Goal: Task Accomplishment & Management: Complete application form

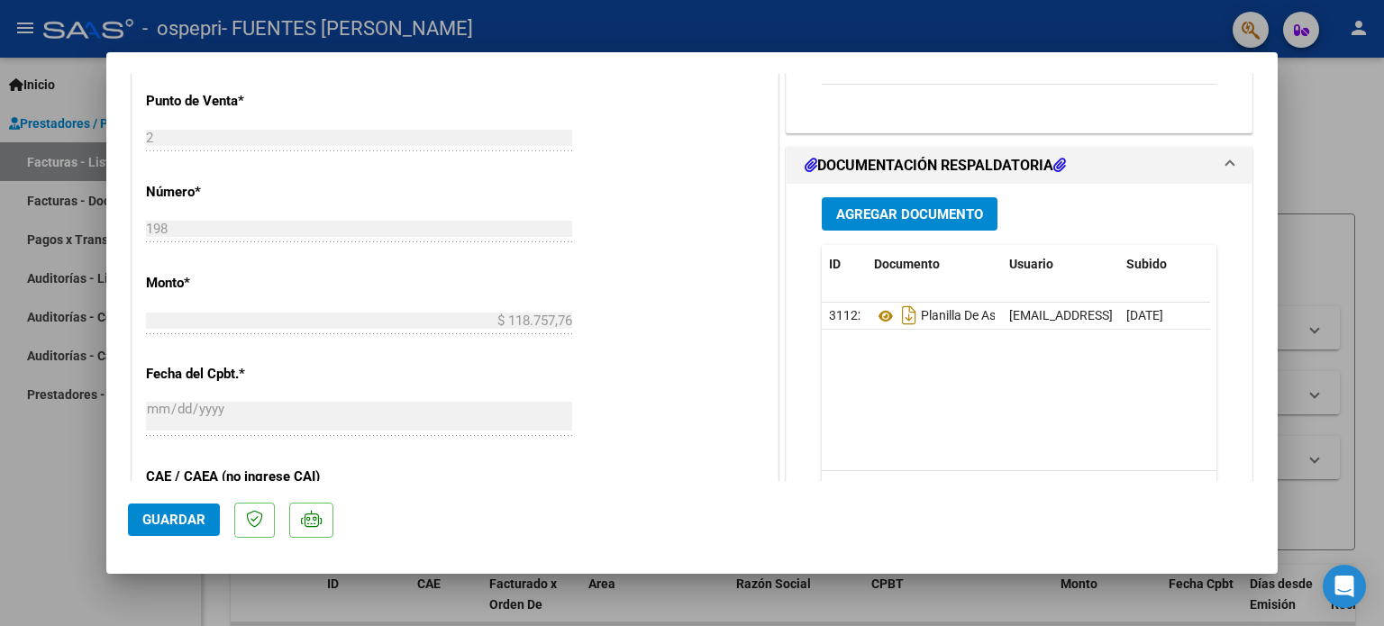
scroll to position [555, 0]
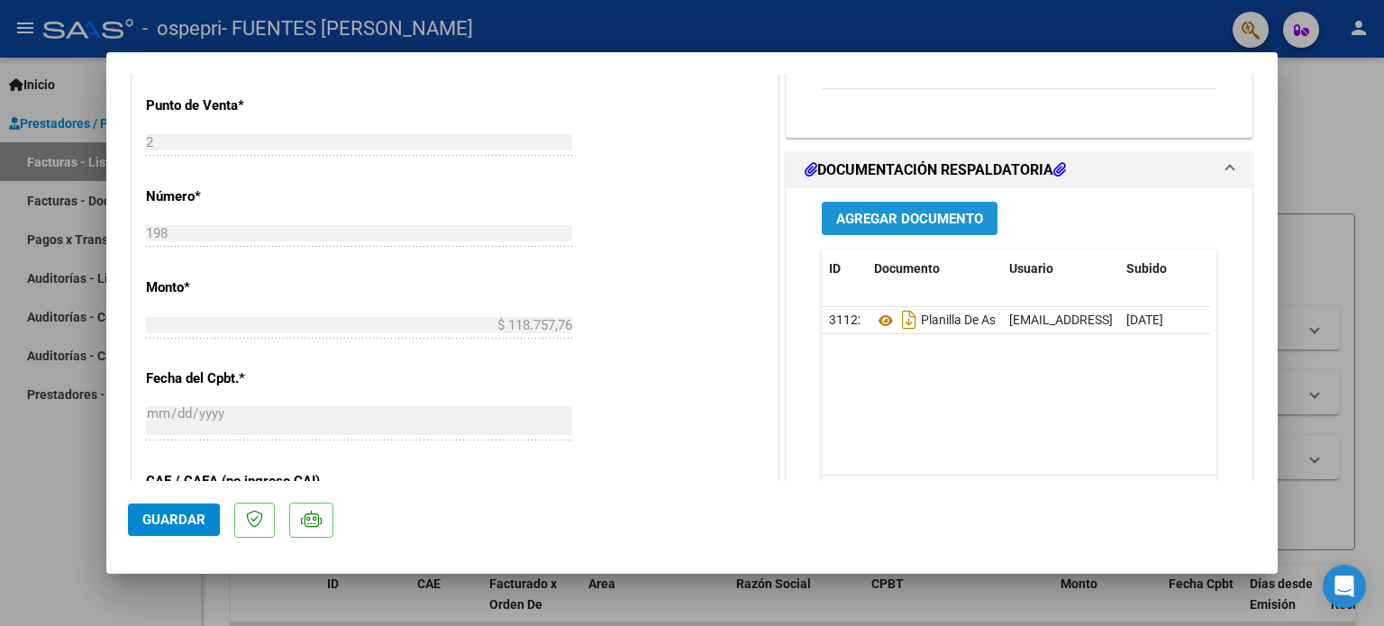
click at [897, 211] on span "Agregar Documento" at bounding box center [909, 219] width 147 height 16
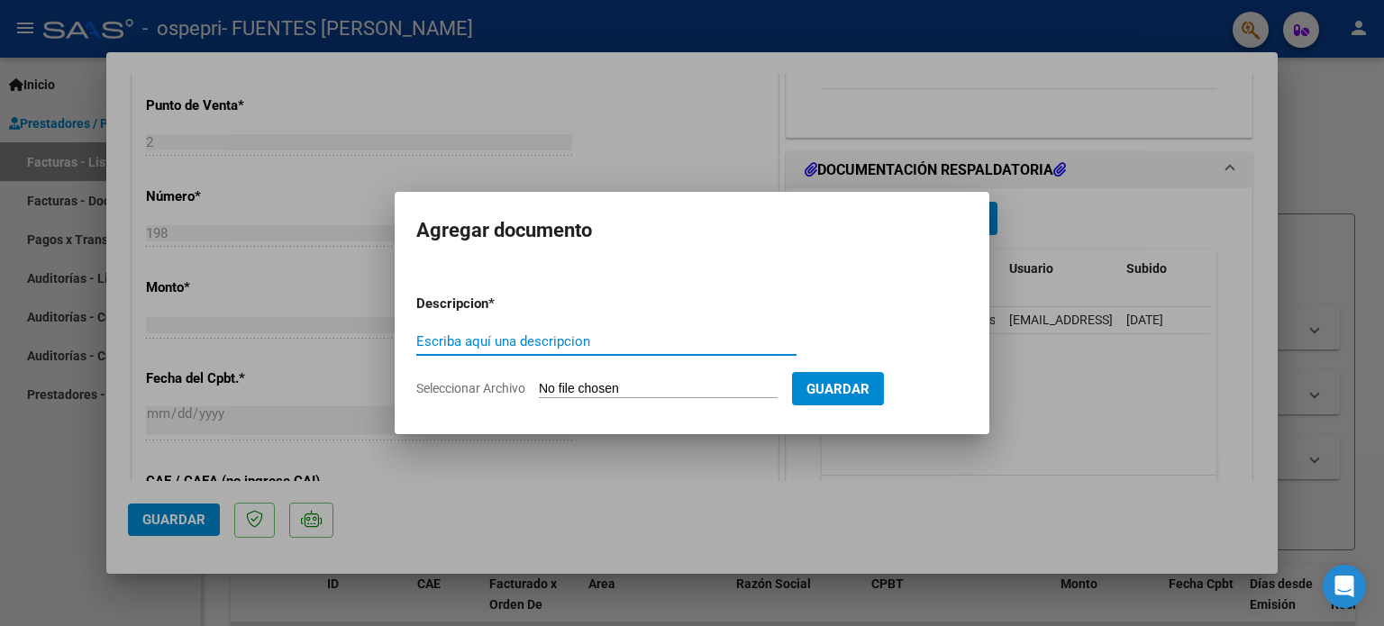
click at [598, 339] on input "Escriba aquí una descripcion" at bounding box center [606, 341] width 380 height 16
type input "NOTA DE CREDITO"
click at [630, 392] on input "Seleccionar Archivo" at bounding box center [658, 389] width 239 height 17
type input "C:\fakepath\27354924809_013_00002_00000010.pdf"
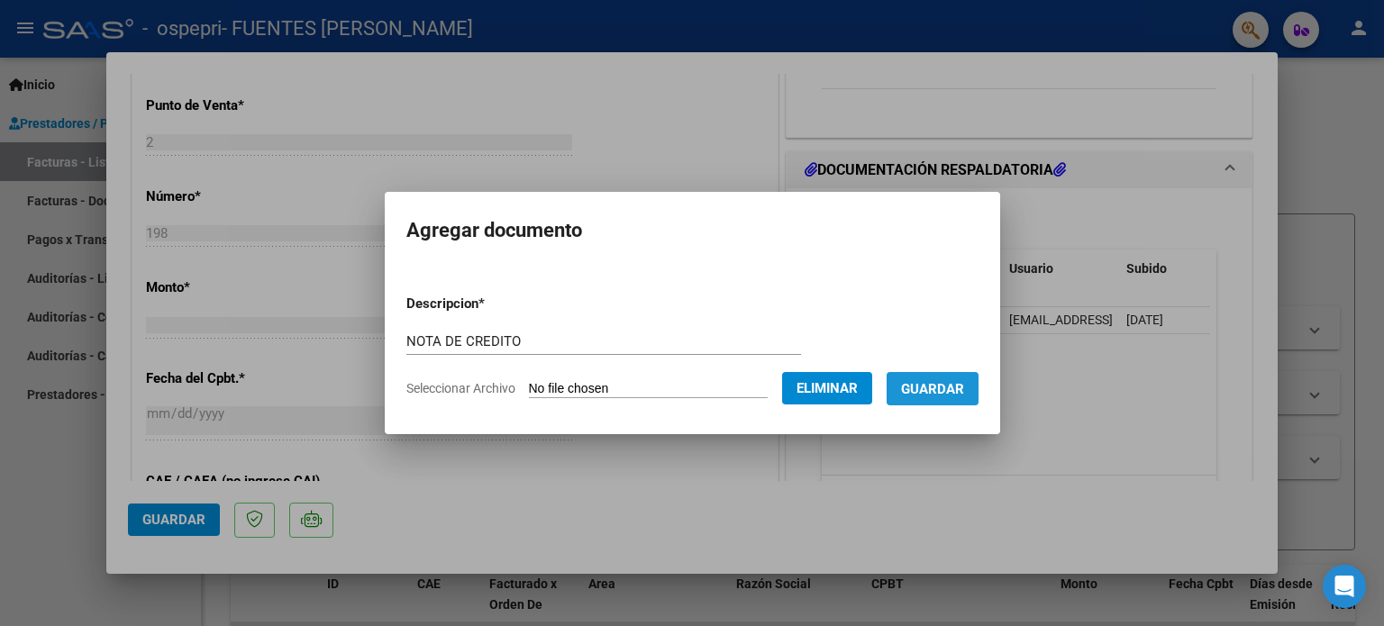
click at [958, 384] on span "Guardar" at bounding box center [932, 389] width 63 height 16
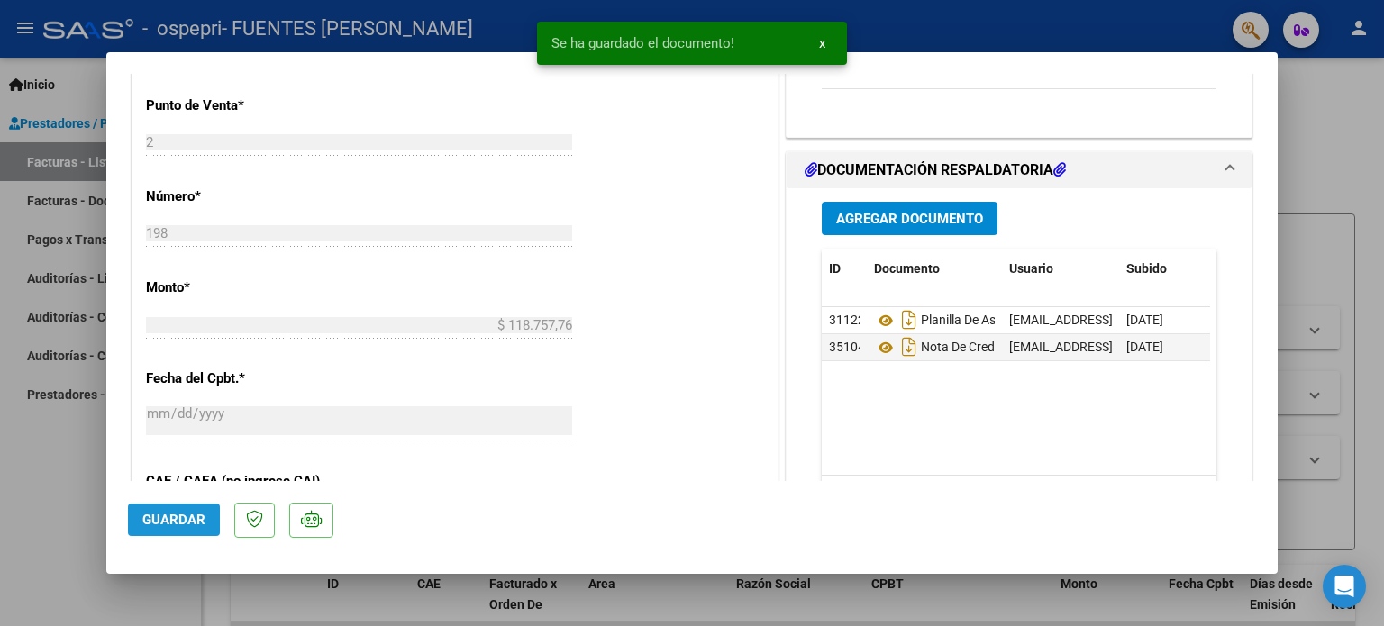
click at [175, 525] on span "Guardar" at bounding box center [173, 520] width 63 height 16
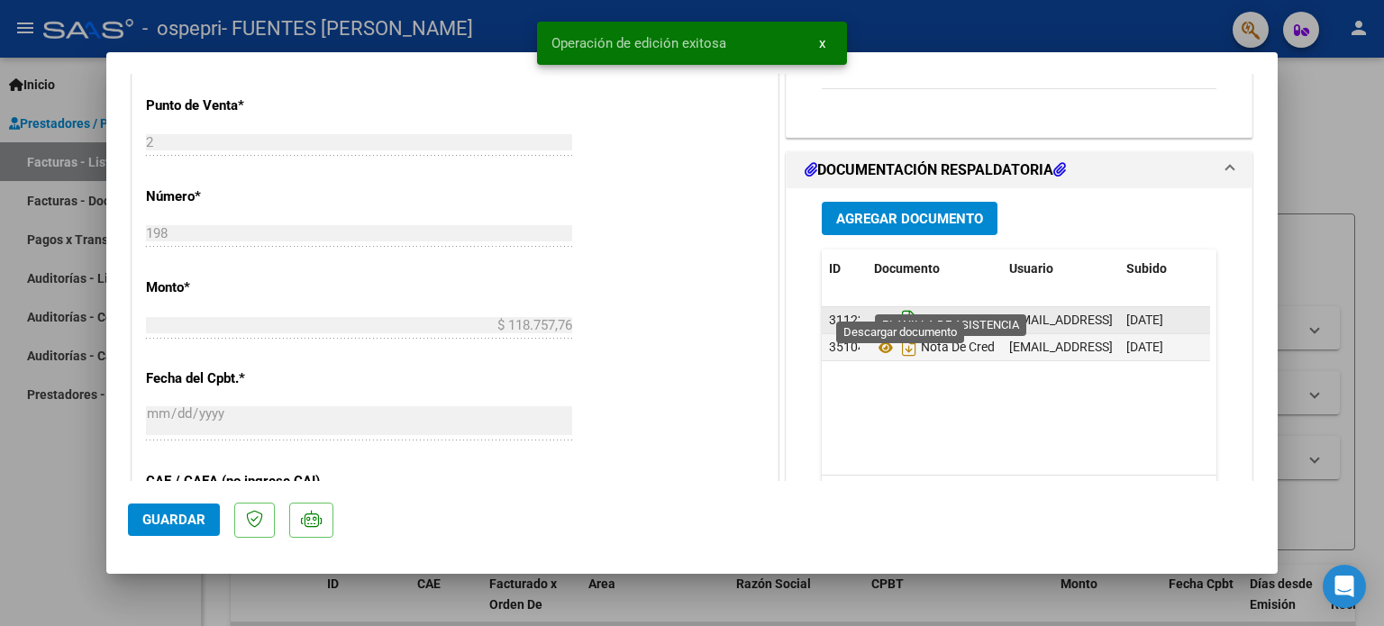
click at [904, 305] on icon "Descargar documento" at bounding box center [908, 319] width 23 height 29
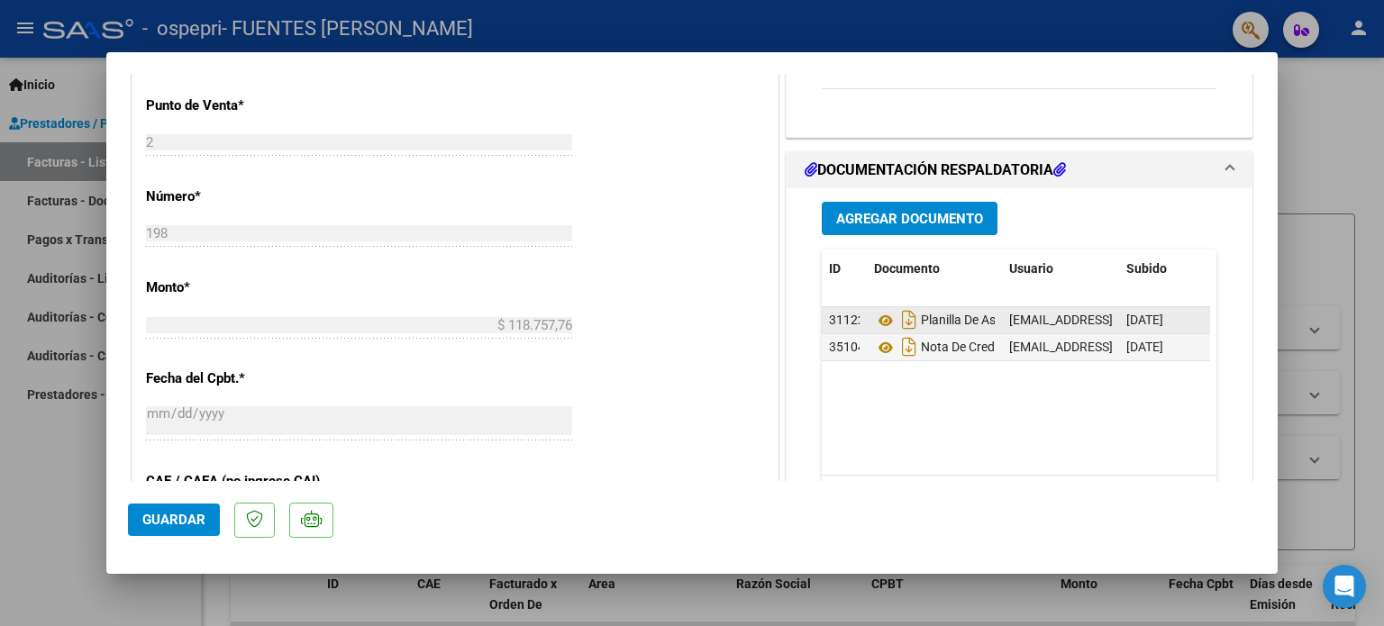
click at [1292, 118] on div at bounding box center [692, 313] width 1384 height 626
type input "$ 0,00"
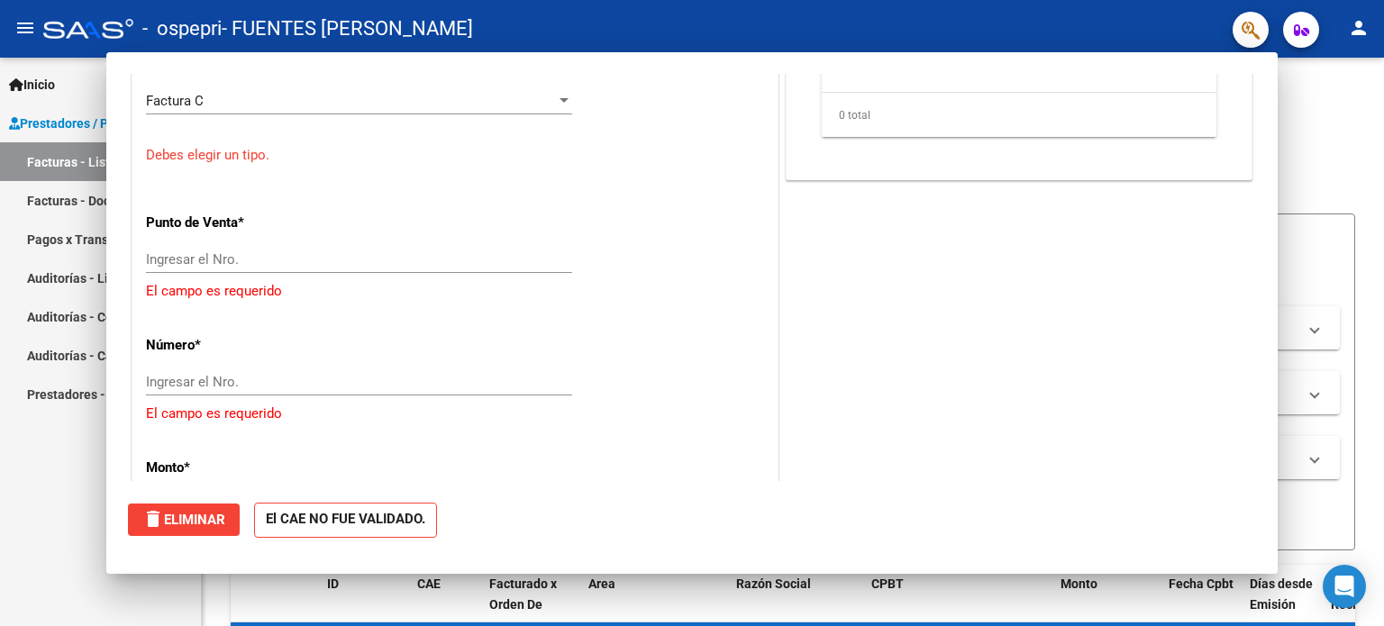
scroll to position [586, 0]
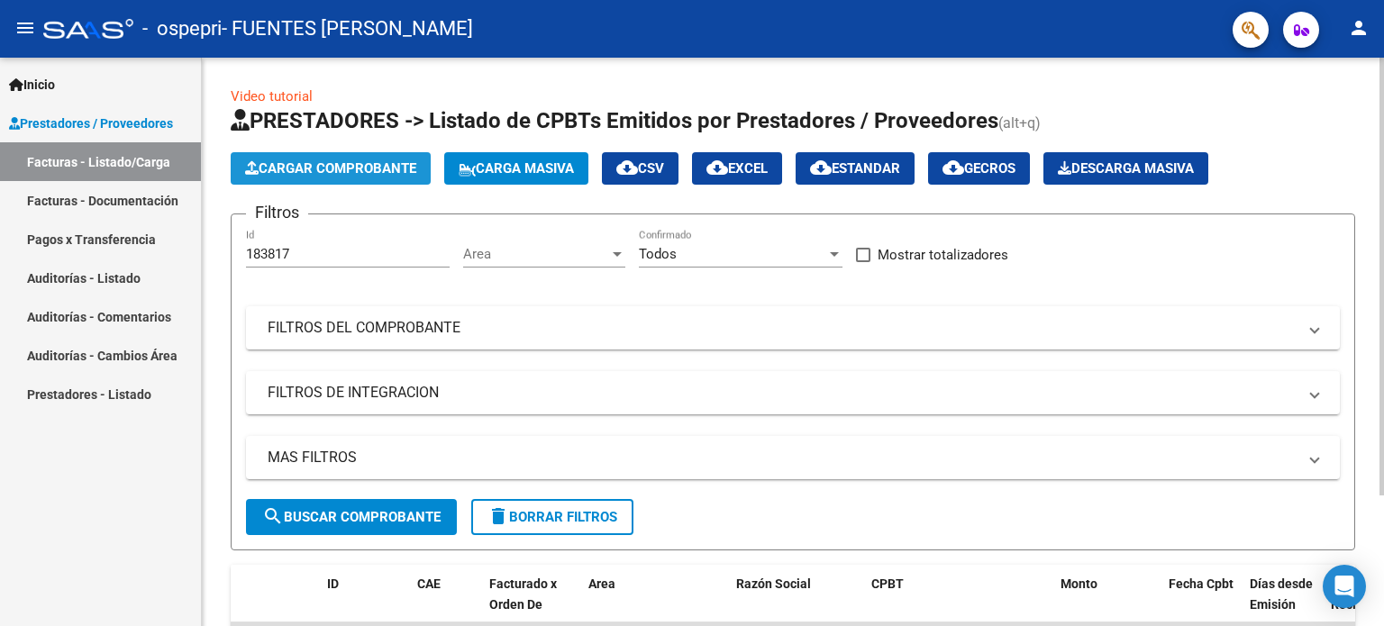
click at [343, 168] on span "Cargar Comprobante" at bounding box center [330, 168] width 171 height 16
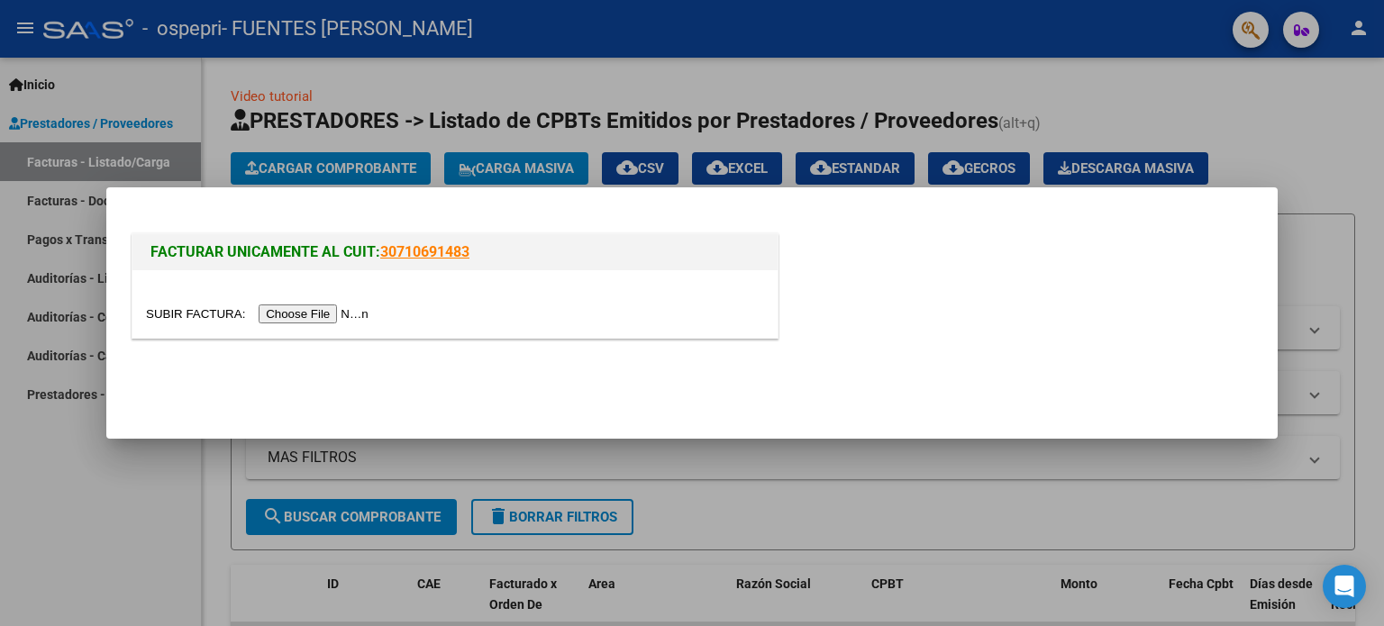
click at [337, 313] on input "file" at bounding box center [260, 313] width 228 height 19
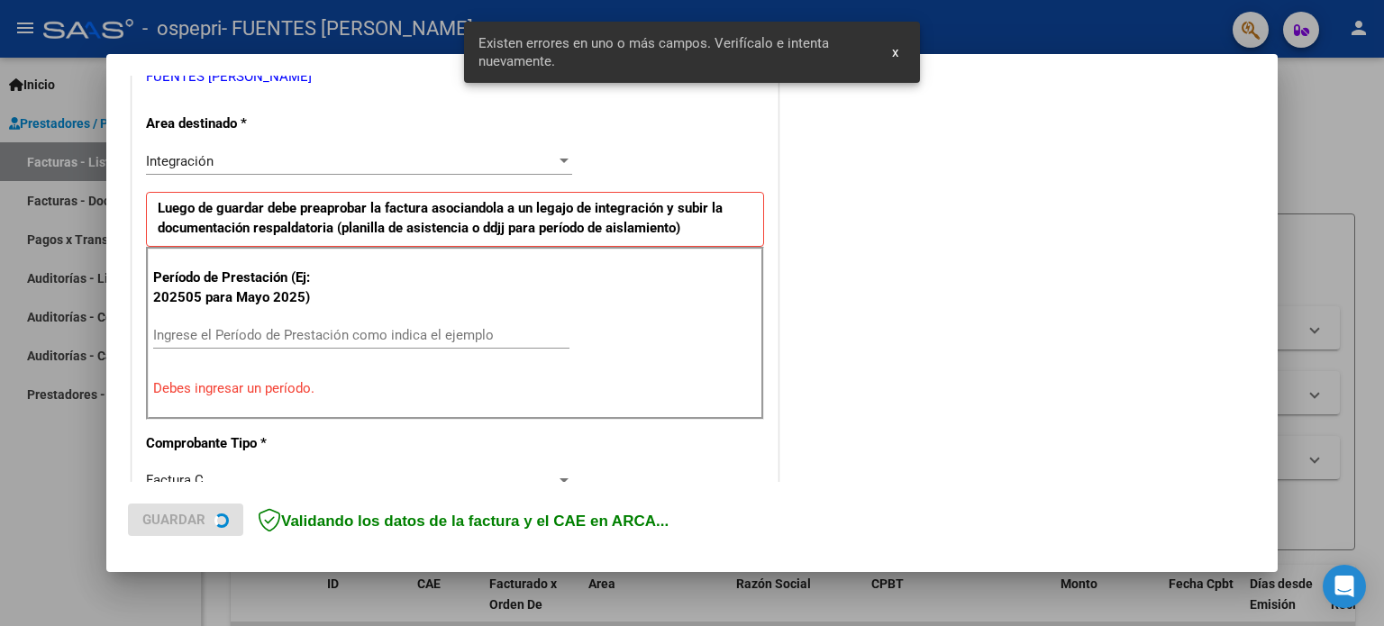
scroll to position [388, 0]
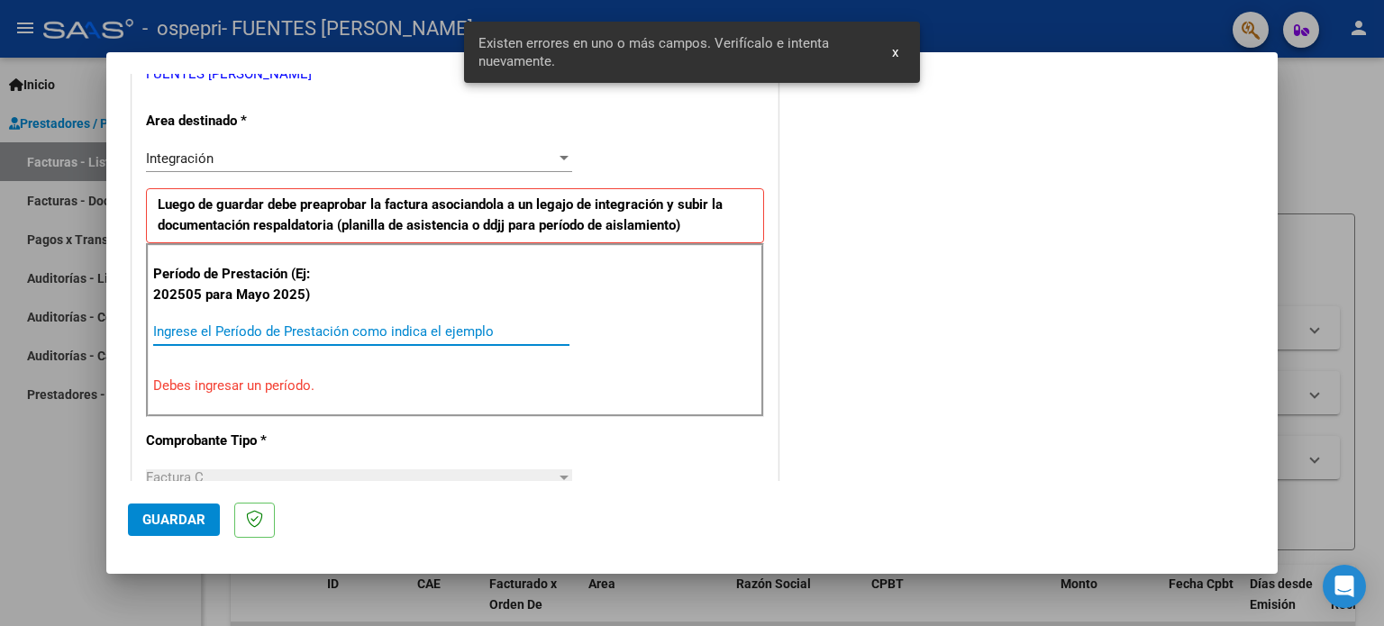
click at [328, 324] on input "Ingrese el Período de Prestación como indica el ejemplo" at bounding box center [361, 331] width 416 height 16
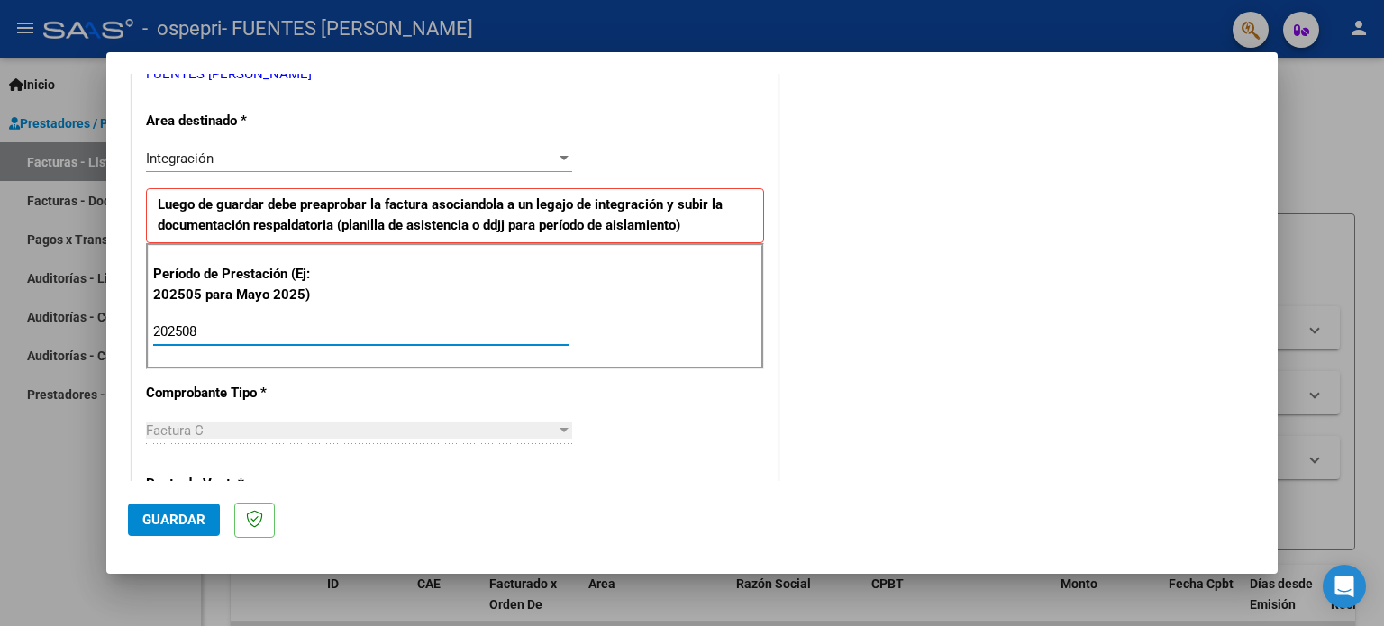
type input "202508"
click at [713, 427] on div "CUIT * 27-35492480-9 Ingresar CUIT ANALISIS PRESTADOR FUENTES [PERSON_NAME] Are…" at bounding box center [454, 590] width 645 height 1356
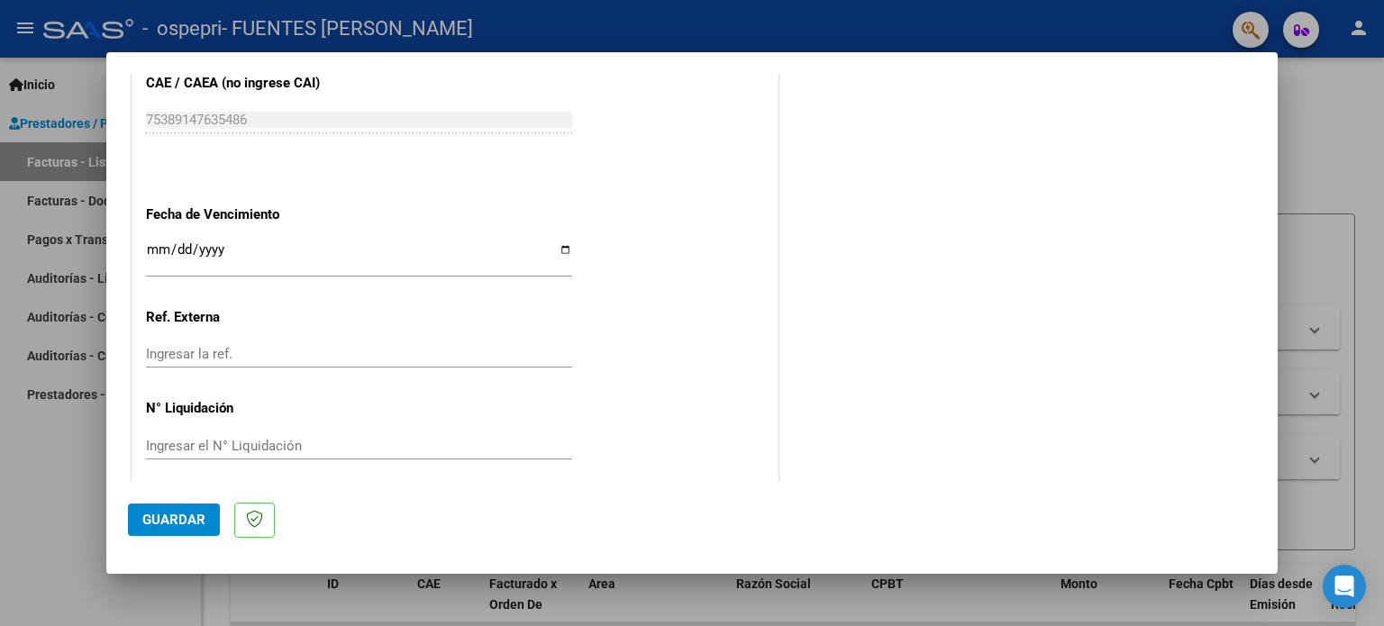
scroll to position [1175, 0]
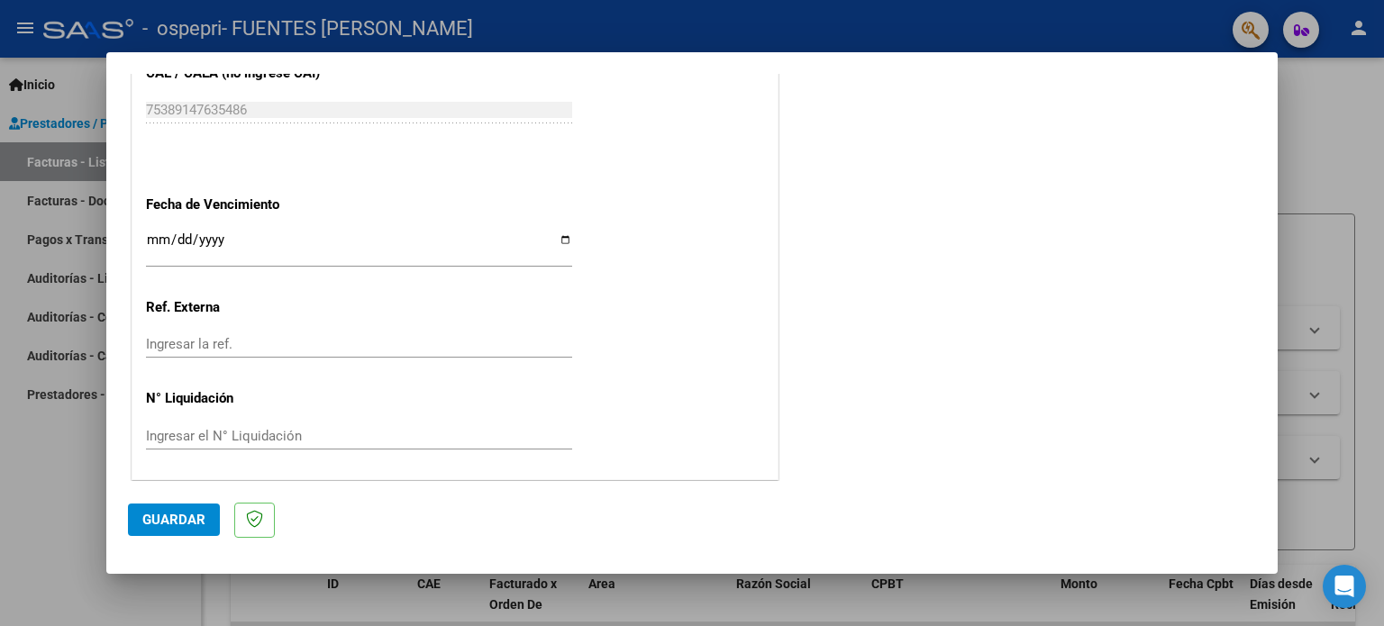
click at [181, 518] on span "Guardar" at bounding box center [173, 520] width 63 height 16
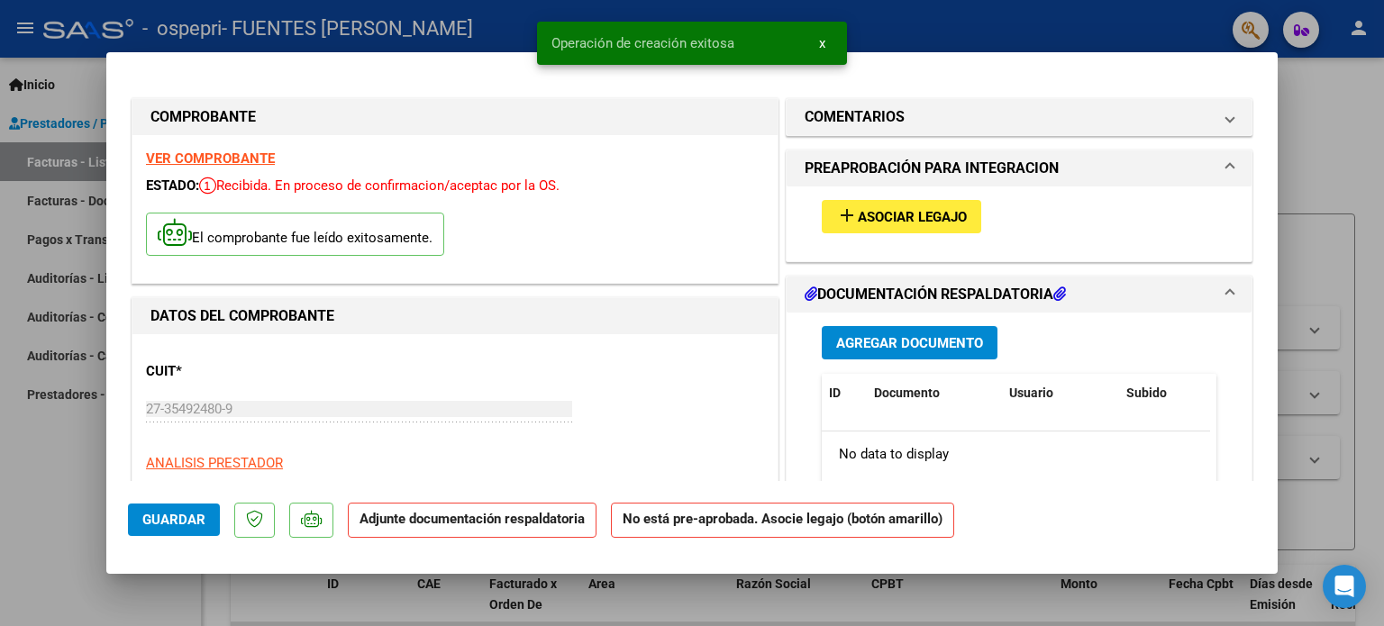
click at [888, 213] on span "Asociar Legajo" at bounding box center [911, 217] width 109 height 16
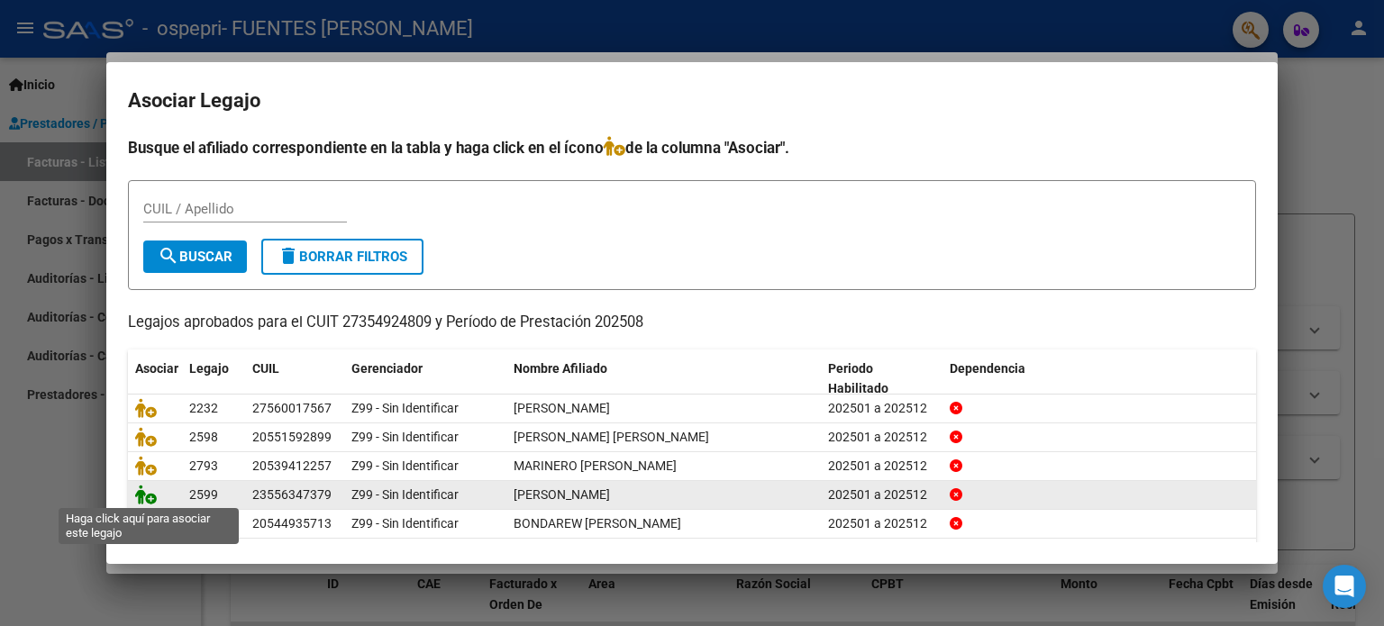
click at [145, 495] on icon at bounding box center [146, 495] width 22 height 20
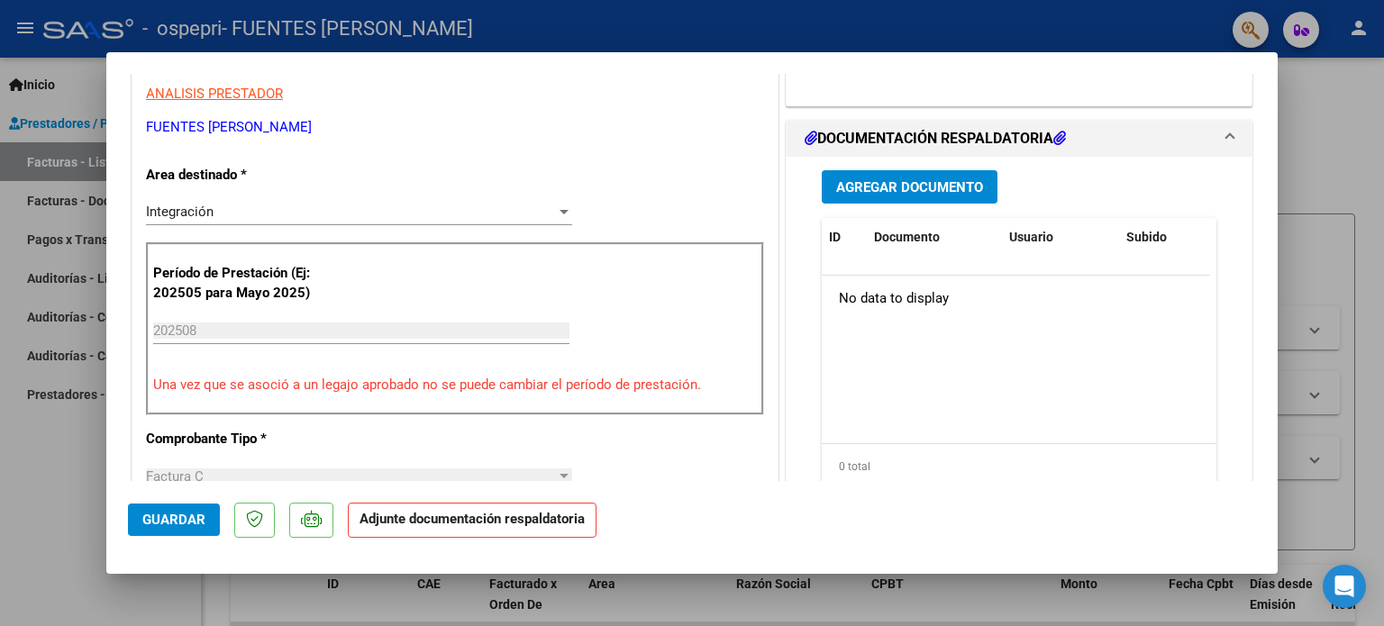
scroll to position [386, 0]
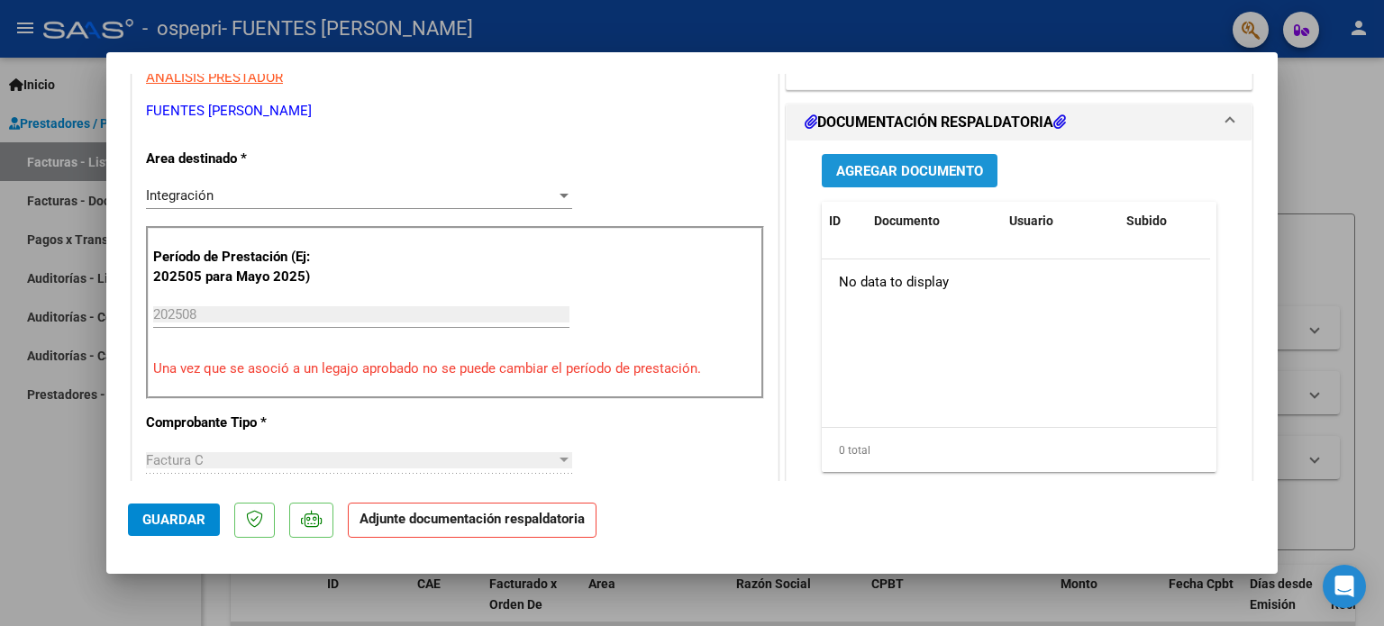
click at [865, 171] on span "Agregar Documento" at bounding box center [909, 171] width 147 height 16
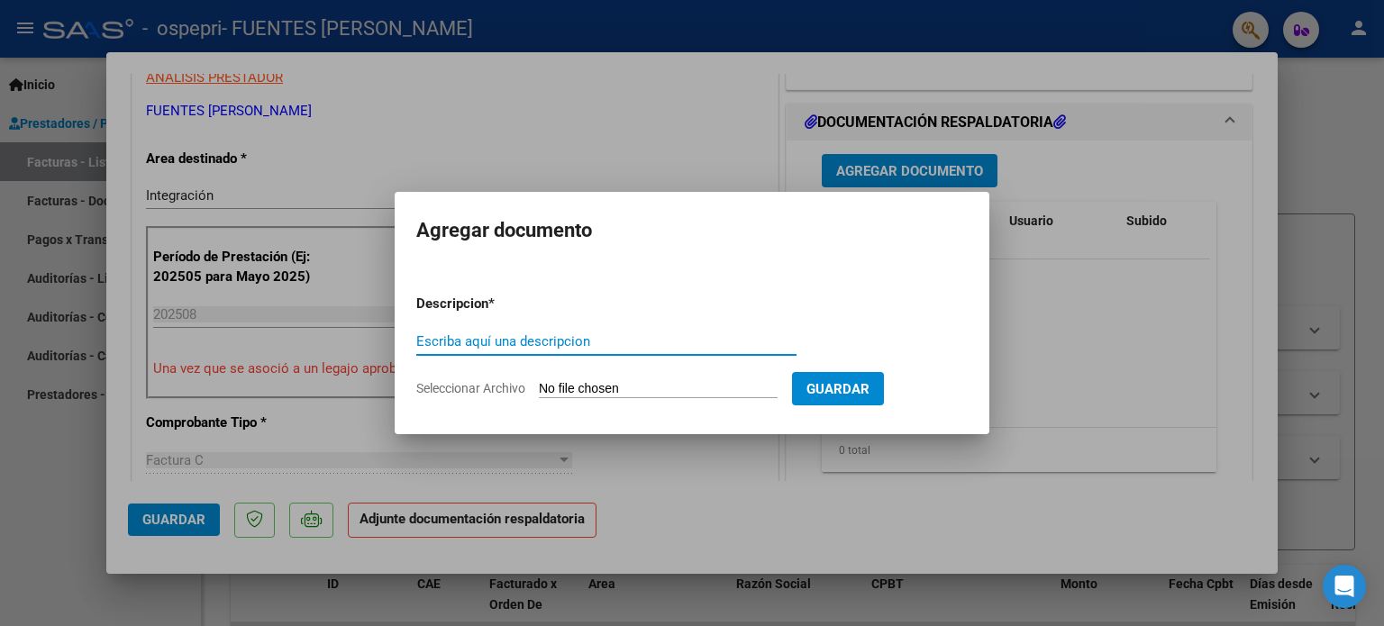
click at [603, 342] on input "Escriba aquí una descripcion" at bounding box center [606, 341] width 380 height 16
type input "PLANILLA DE ASISTENCIA"
click at [632, 390] on input "Seleccionar Archivo" at bounding box center [658, 389] width 239 height 17
type input "C:\fakepath\PLANILLA DE ASISTENCIA AGOSTO. [PERSON_NAME].pdf"
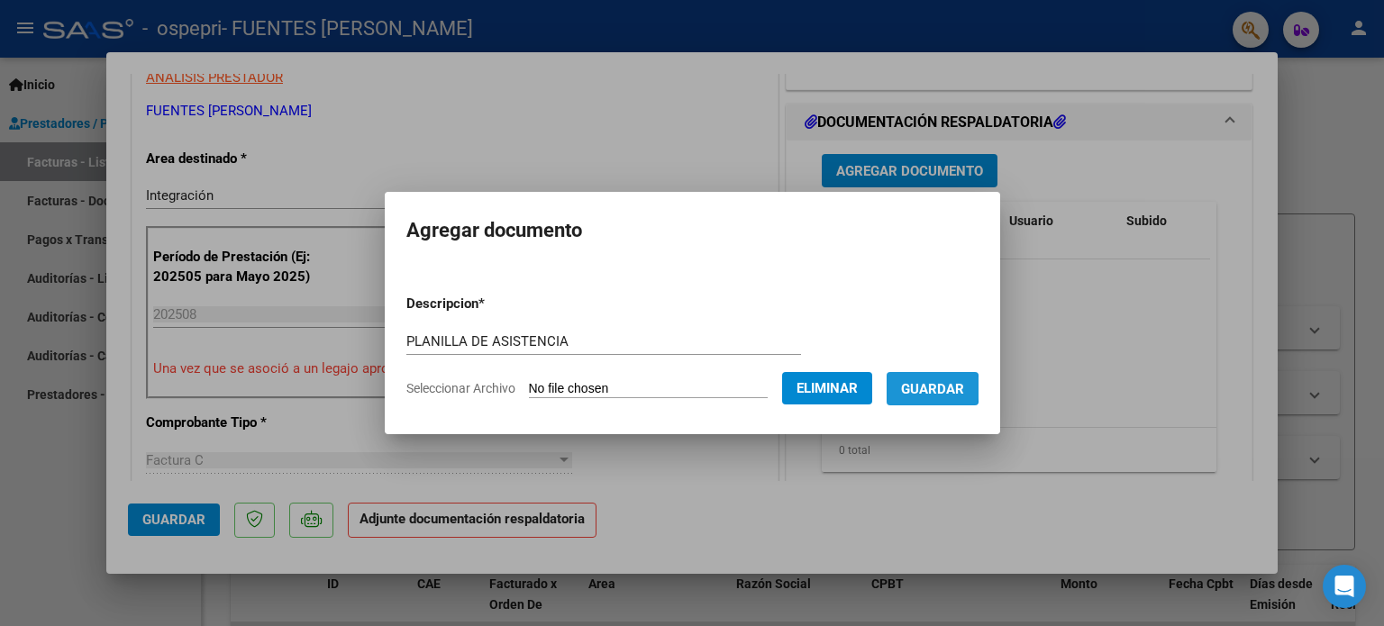
click at [940, 388] on span "Guardar" at bounding box center [932, 389] width 63 height 16
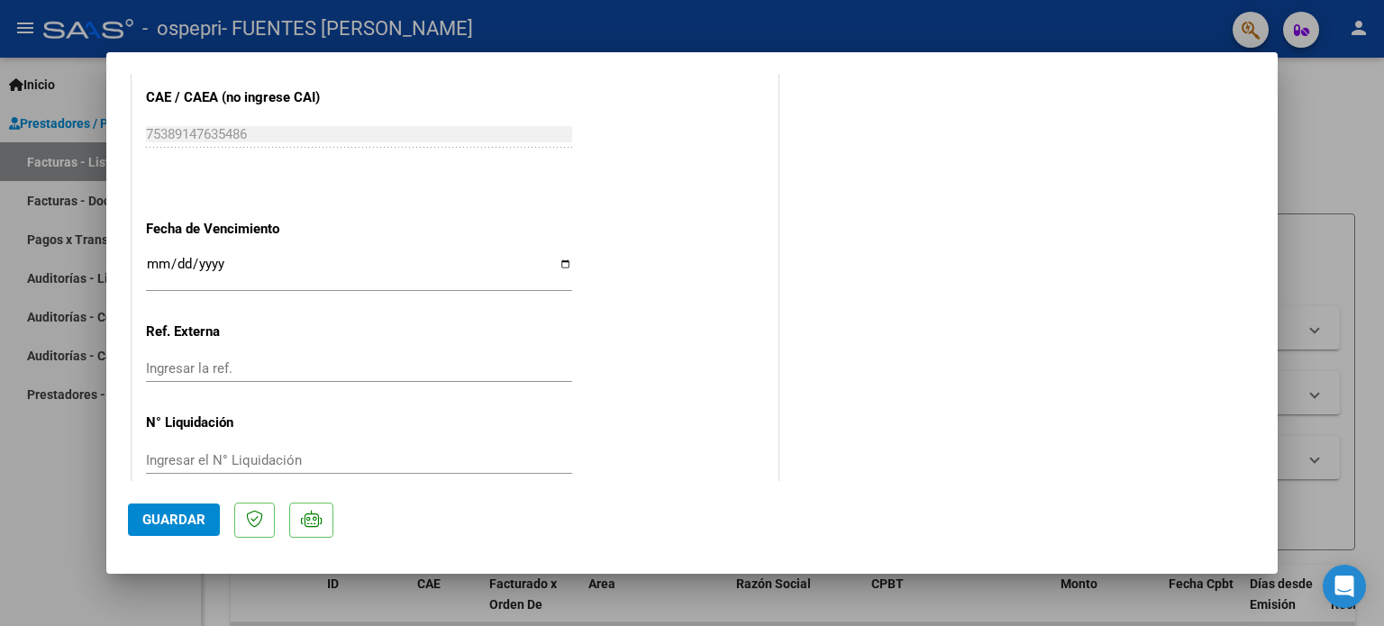
scroll to position [1203, 0]
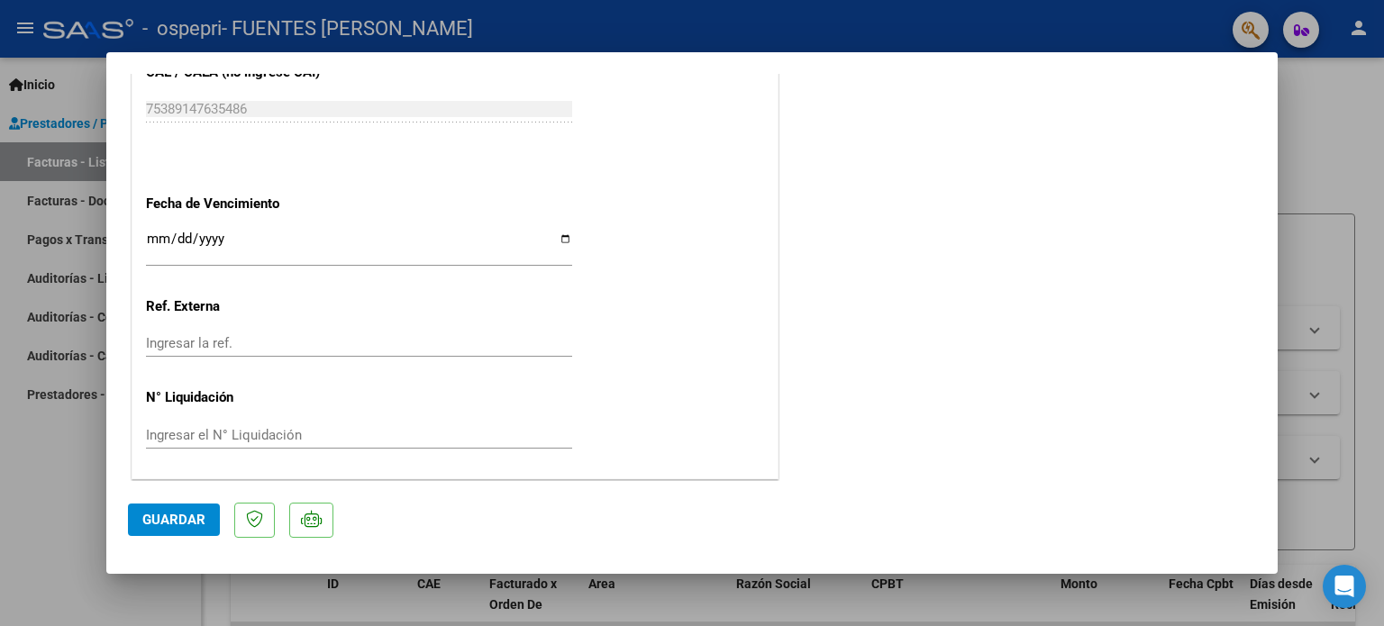
click at [194, 515] on span "Guardar" at bounding box center [173, 520] width 63 height 16
click at [1349, 140] on div at bounding box center [692, 313] width 1384 height 626
type input "$ 0,00"
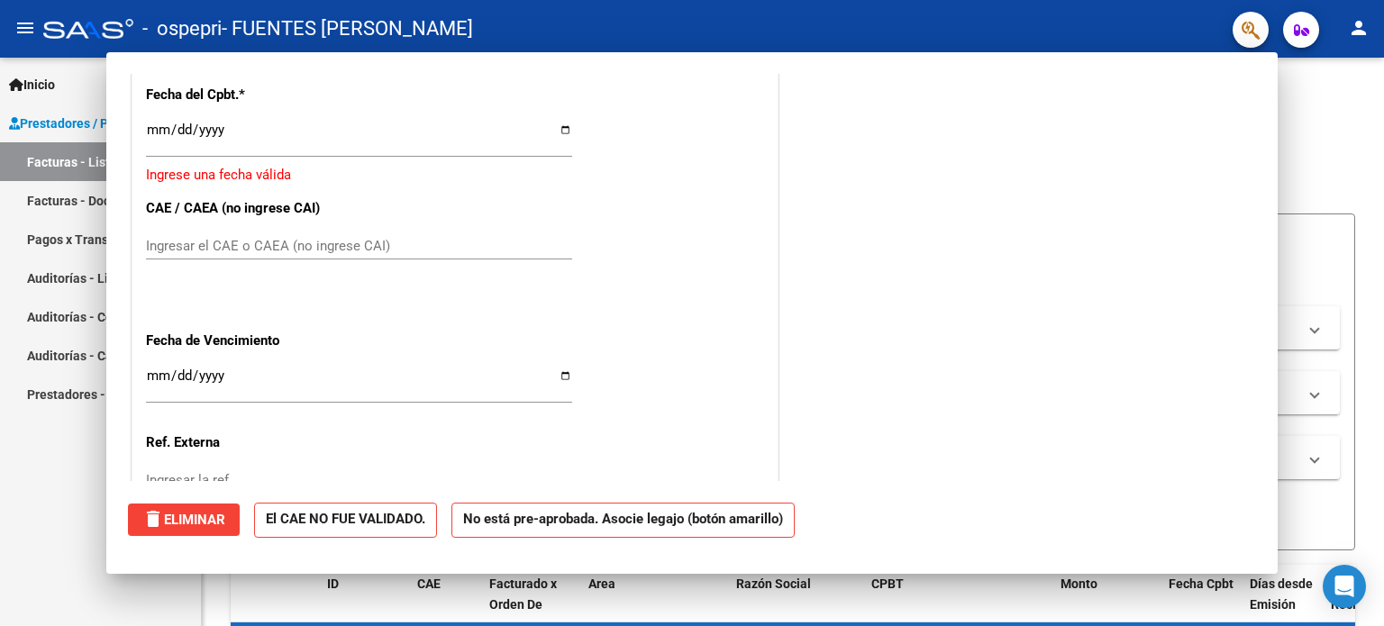
scroll to position [1339, 0]
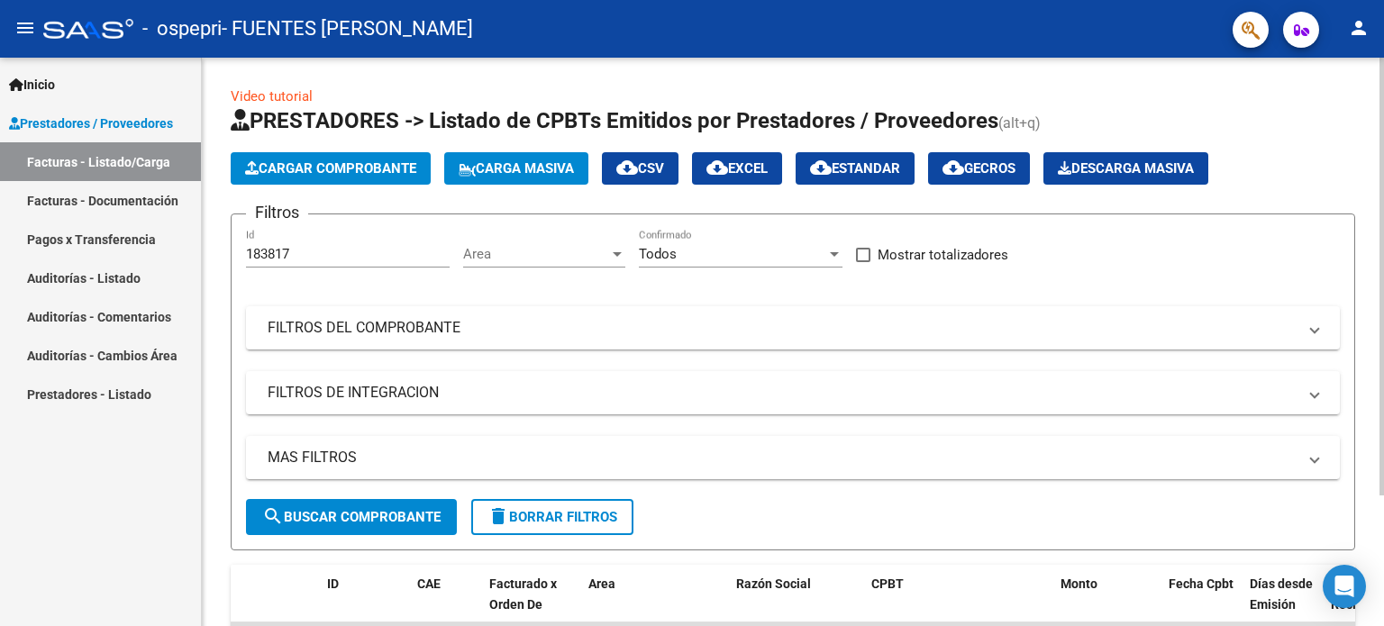
click at [1348, 117] on h1 "PRESTADORES -> Listado de CPBTs Emitidos por Prestadores / Proveedores (alt+q)" at bounding box center [793, 122] width 1124 height 32
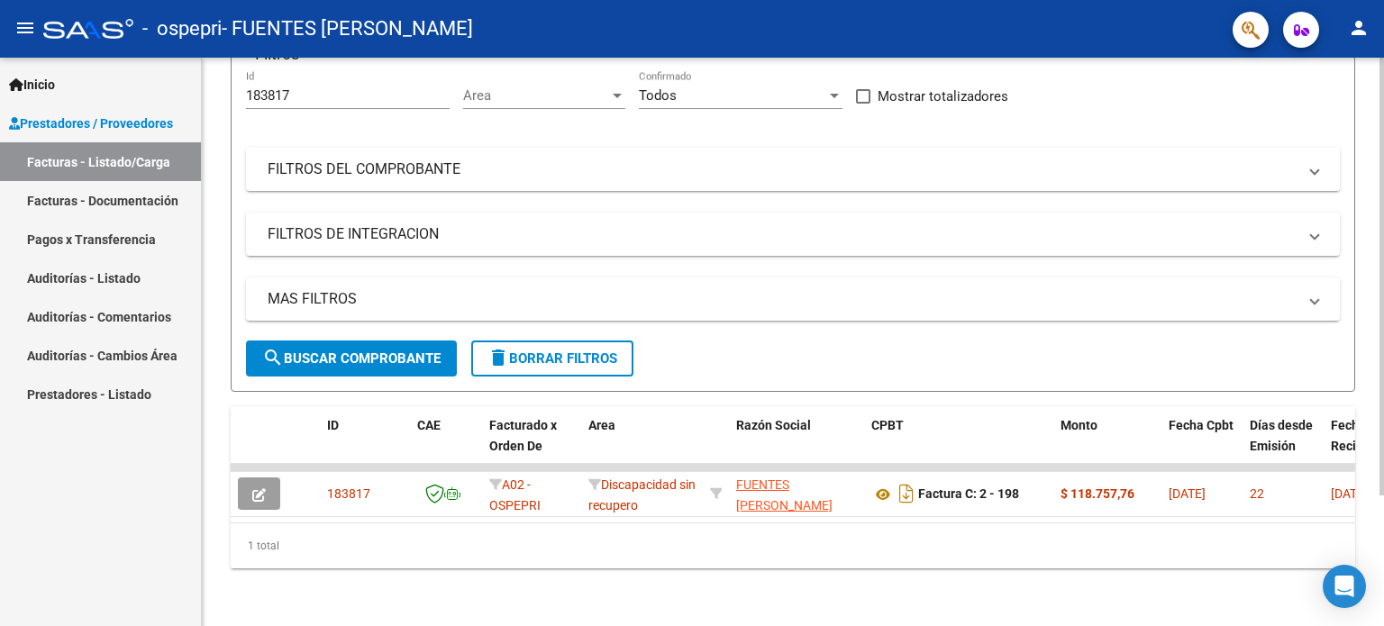
scroll to position [169, 0]
drag, startPoint x: 1377, startPoint y: 212, endPoint x: 1383, endPoint y: 188, distance: 24.0
click at [1383, 188] on div "Video tutorial PRESTADORES -> Listado de CPBTs Emitidos por Prestadores / Prove…" at bounding box center [795, 262] width 1186 height 727
click at [1358, 176] on div "Video tutorial PRESTADORES -> Listado de CPBTs Emitidos por Prestadores / Prove…" at bounding box center [793, 262] width 1182 height 727
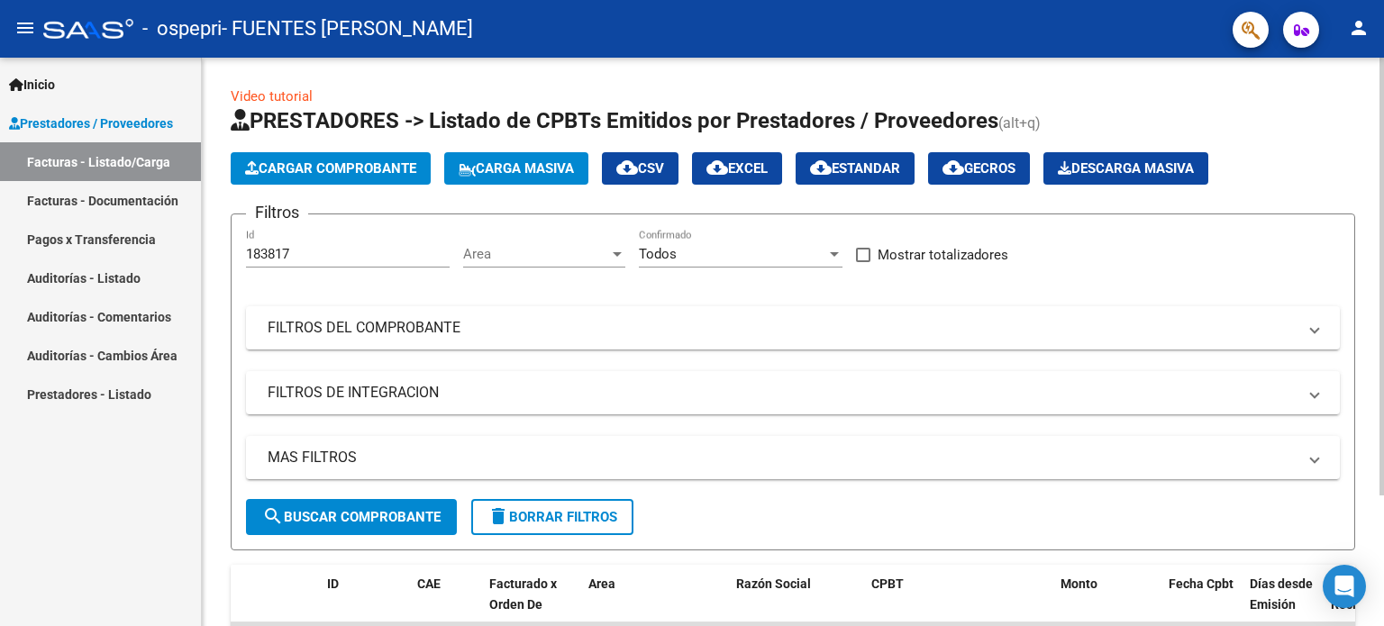
scroll to position [0, 0]
click at [1376, 46] on div "menu - ospepri - FUENTES [PERSON_NAME] person Inicio Instructivos Contacto OS P…" at bounding box center [692, 313] width 1384 height 626
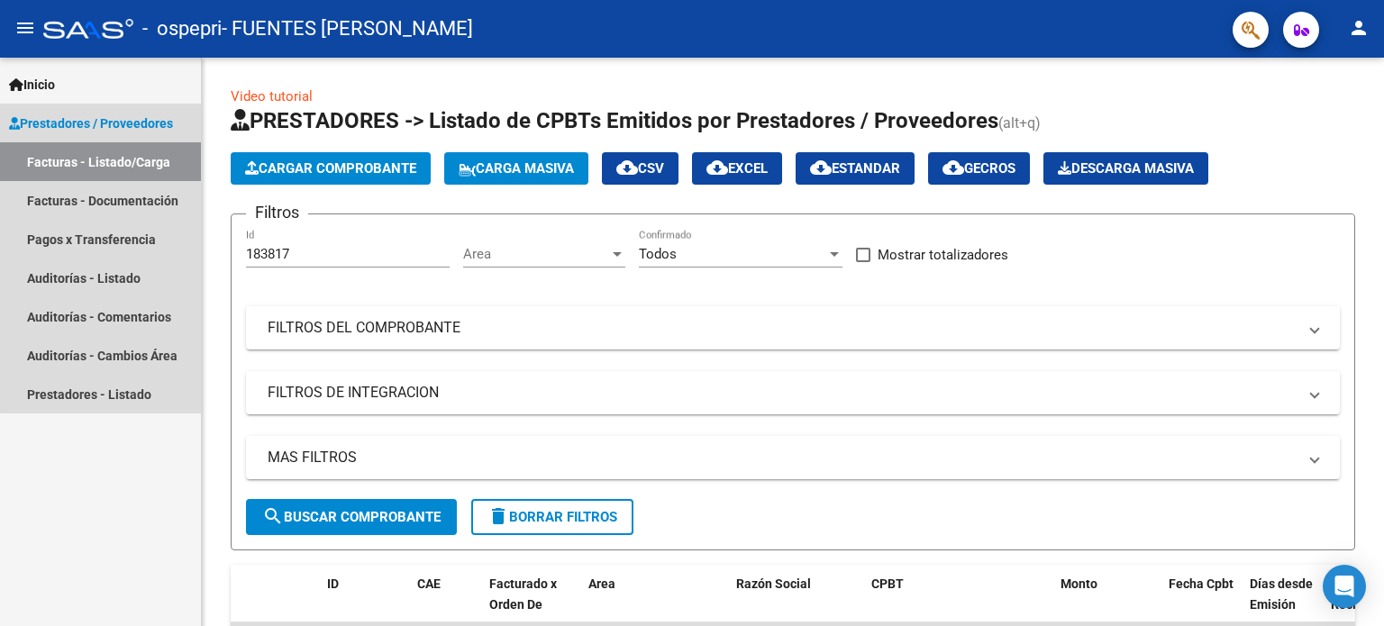
click at [126, 125] on span "Prestadores / Proveedores" at bounding box center [91, 123] width 164 height 20
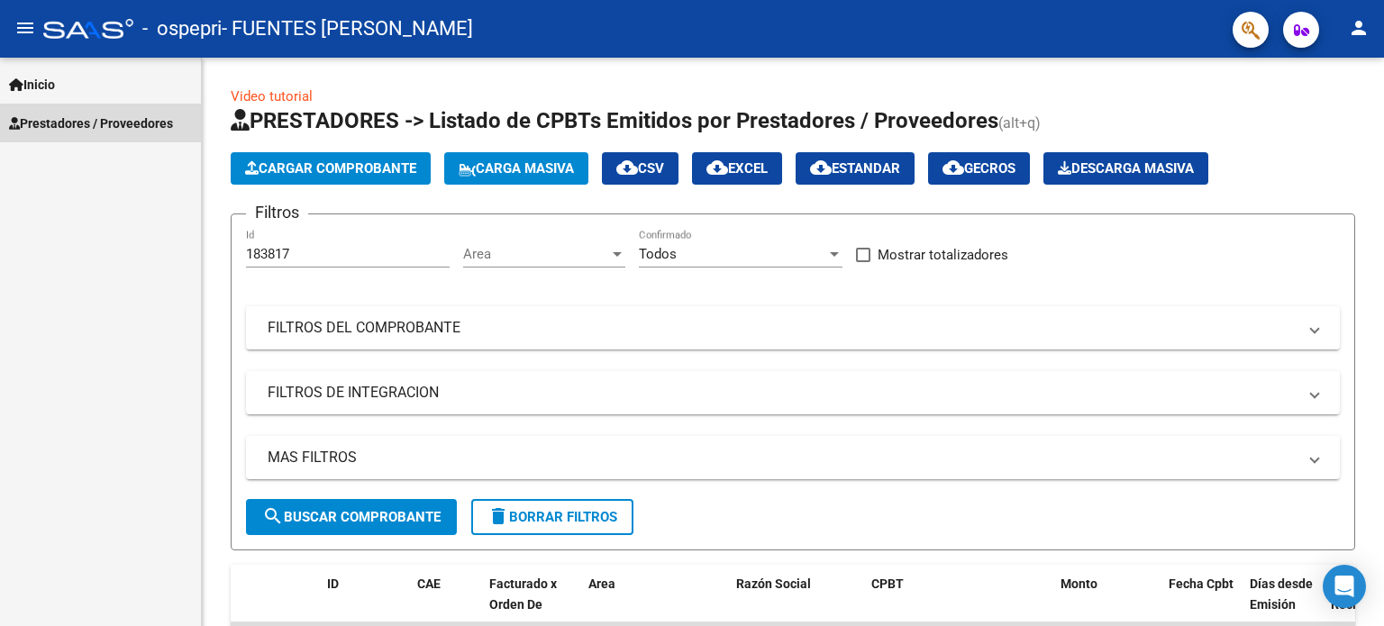
click at [126, 125] on span "Prestadores / Proveedores" at bounding box center [91, 123] width 164 height 20
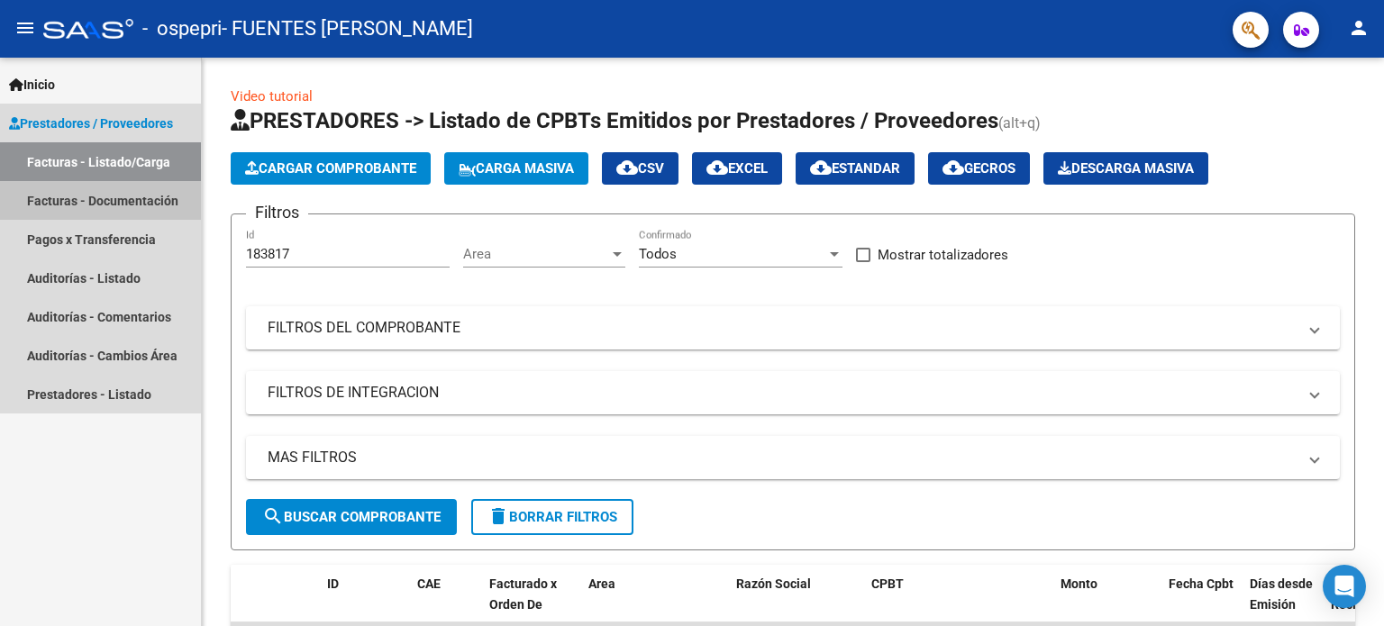
click at [104, 197] on link "Facturas - Documentación" at bounding box center [100, 200] width 201 height 39
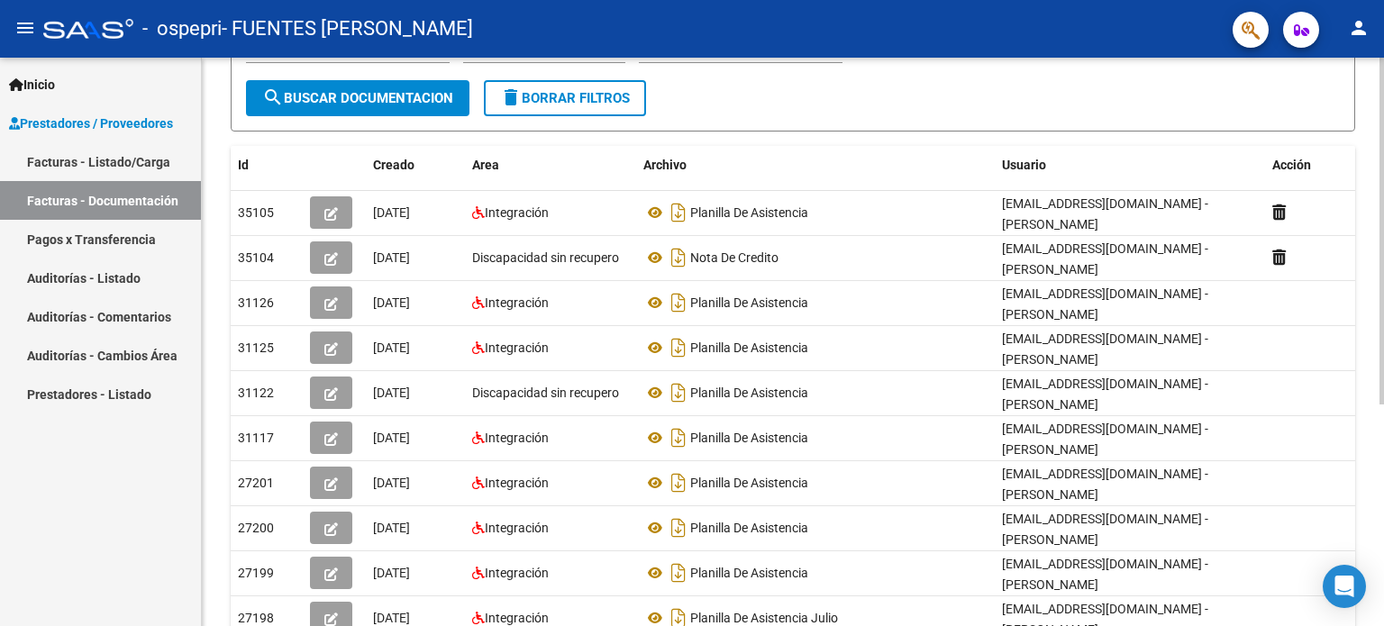
scroll to position [235, 0]
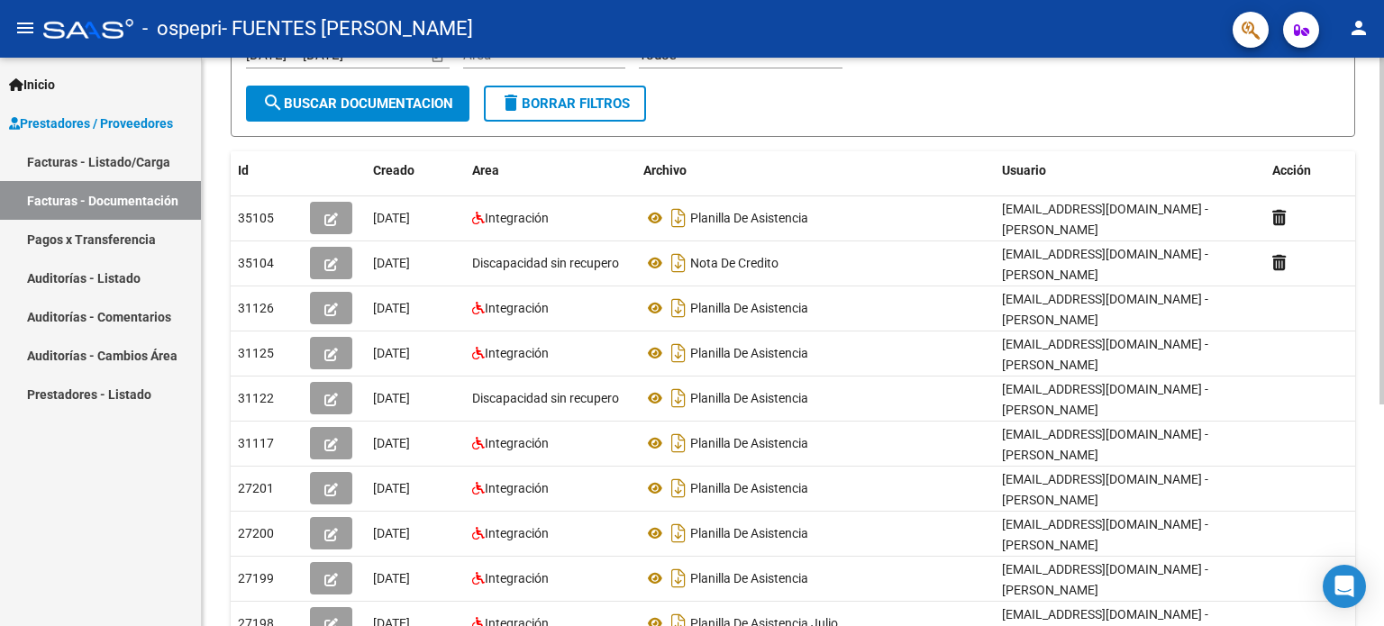
click at [1376, 220] on div "PRESTADORES -> Comprobantes - Documentación Respaldatoria cloud_download Export…" at bounding box center [795, 289] width 1186 height 933
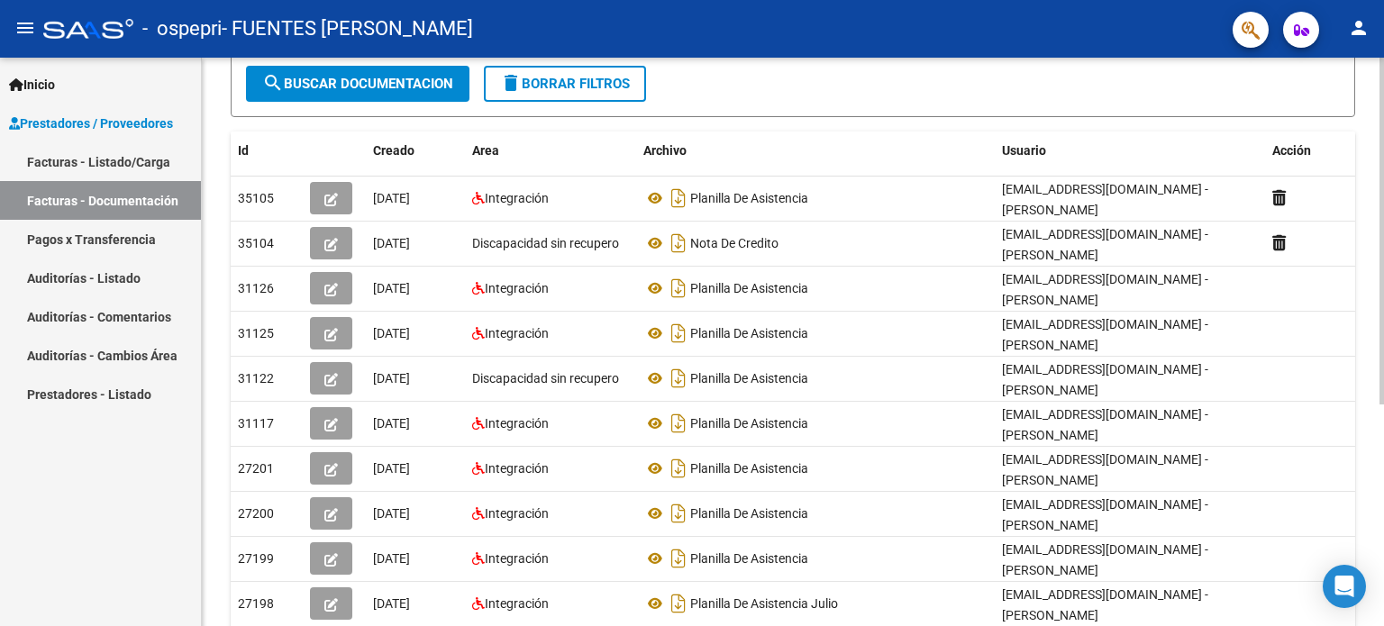
scroll to position [256, 0]
click at [1382, 226] on div at bounding box center [1381, 386] width 5 height 347
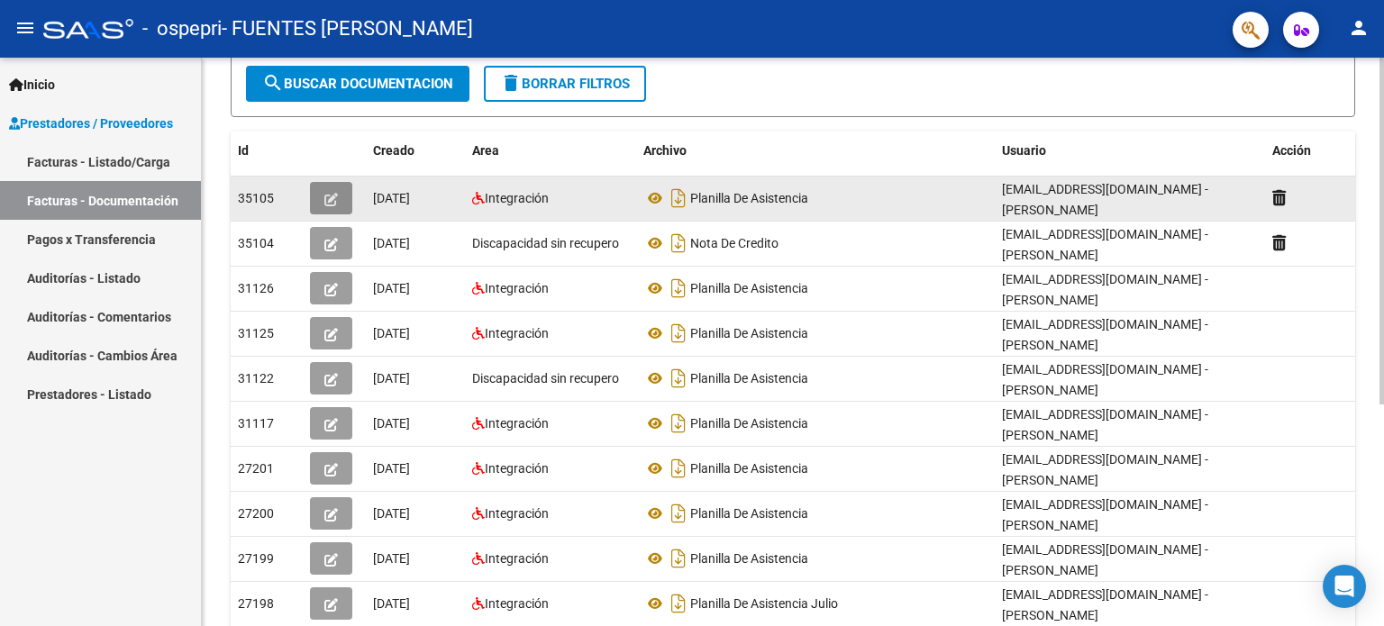
click at [331, 195] on icon "button" at bounding box center [331, 200] width 14 height 14
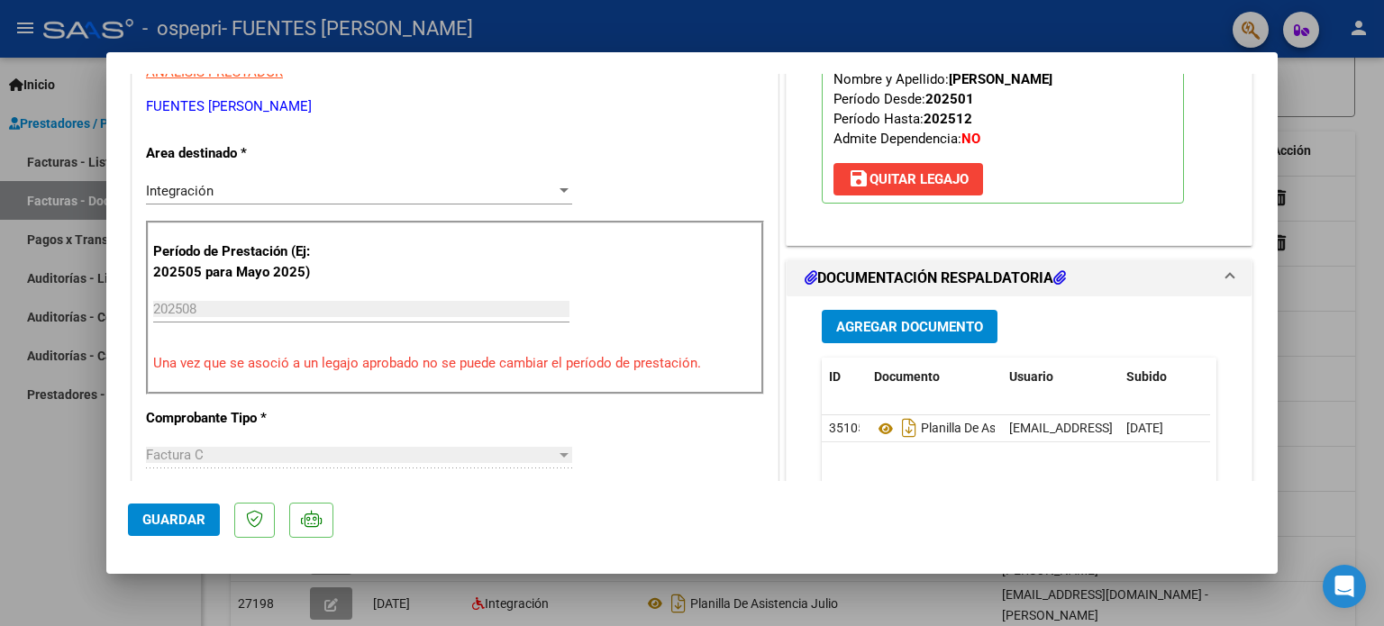
scroll to position [322, 0]
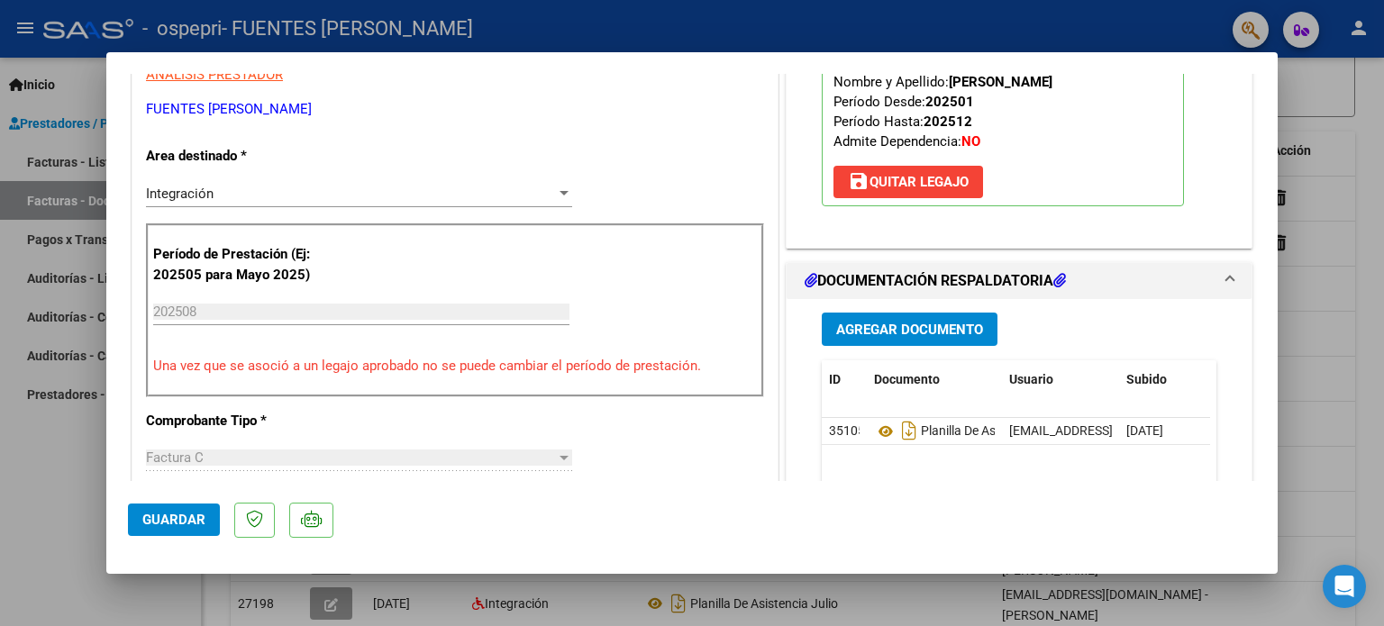
click at [1351, 116] on div at bounding box center [692, 313] width 1384 height 626
type input "$ 0,00"
